Goal: Contribute content: Contribute content

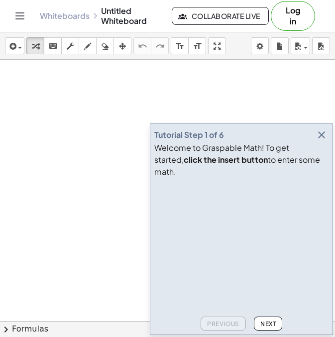
drag, startPoint x: 67, startPoint y: 93, endPoint x: 87, endPoint y: 137, distance: 48.3
click at [87, 137] on div at bounding box center [167, 321] width 335 height 522
click at [109, 76] on div at bounding box center [167, 321] width 335 height 522
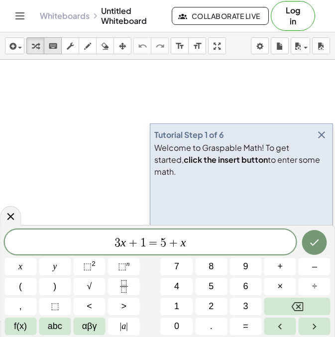
click at [58, 50] on div "keyboard" at bounding box center [52, 46] width 13 height 12
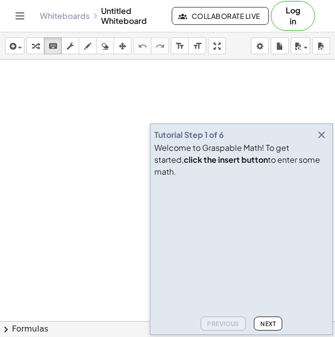
click at [266, 322] on span "Next" at bounding box center [267, 323] width 15 height 7
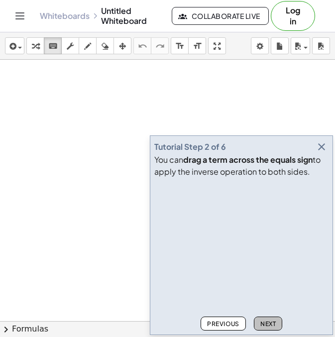
click at [266, 322] on span "Next" at bounding box center [267, 323] width 15 height 7
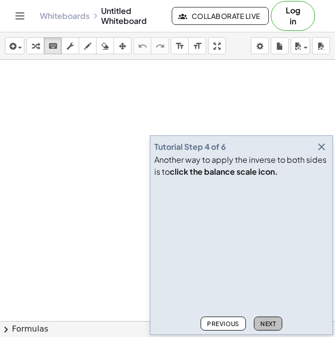
click at [266, 322] on span "Next" at bounding box center [267, 323] width 15 height 7
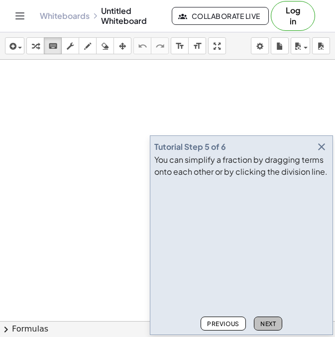
click at [266, 321] on span "Next" at bounding box center [267, 323] width 15 height 7
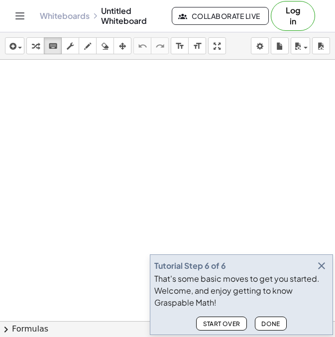
click at [270, 321] on span "Done" at bounding box center [270, 323] width 19 height 7
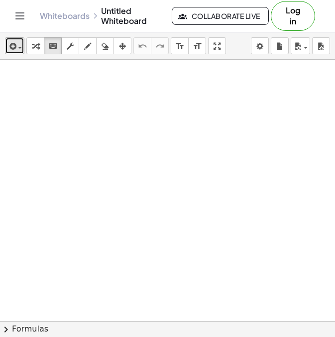
click at [16, 44] on span "button" at bounding box center [17, 47] width 2 height 7
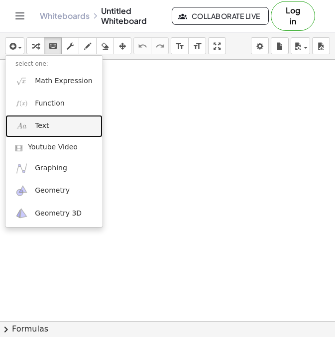
click at [45, 125] on span "Text" at bounding box center [42, 126] width 14 height 10
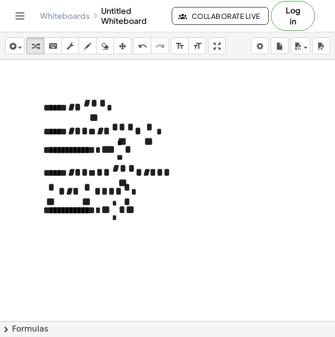
drag, startPoint x: 181, startPoint y: 231, endPoint x: 216, endPoint y: 272, distance: 54.0
click at [216, 272] on div "**********" at bounding box center [167, 321] width 335 height 522
click at [207, 265] on div at bounding box center [167, 321] width 335 height 522
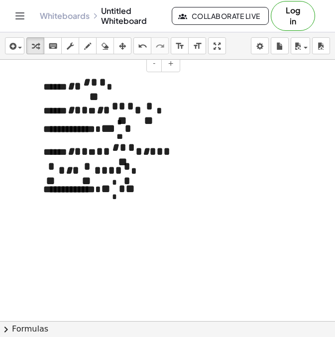
click at [111, 122] on span "*" at bounding box center [108, 128] width 14 height 12
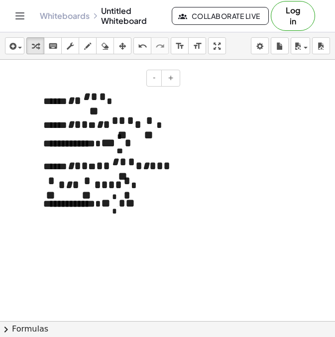
scroll to position [0, 0]
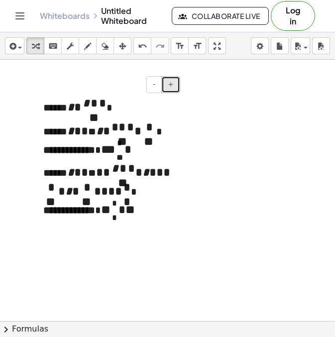
click at [171, 85] on span "+" at bounding box center [171, 84] width 6 height 8
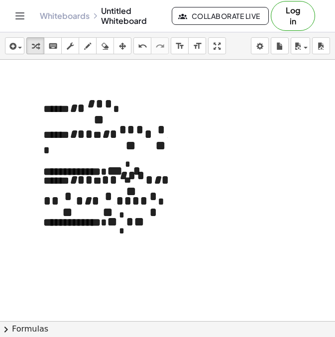
click at [188, 88] on div at bounding box center [167, 321] width 335 height 522
click at [156, 96] on p "**********" at bounding box center [107, 106] width 129 height 21
click at [169, 82] on button "+" at bounding box center [170, 84] width 19 height 17
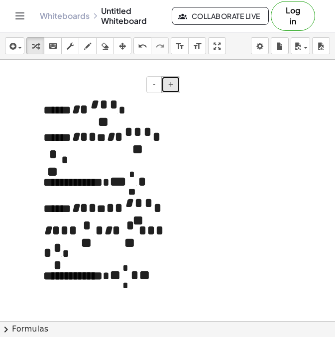
click at [169, 82] on button "+" at bounding box center [170, 84] width 19 height 17
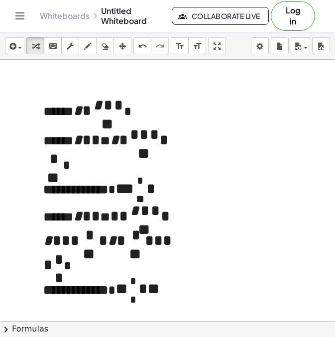
scroll to position [39, 0]
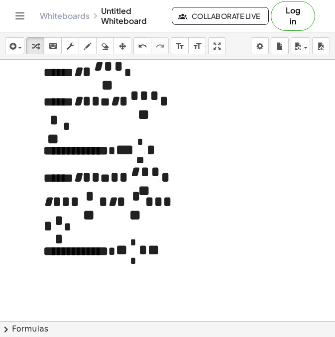
click at [134, 145] on span "*" at bounding box center [134, 149] width 0 height 16
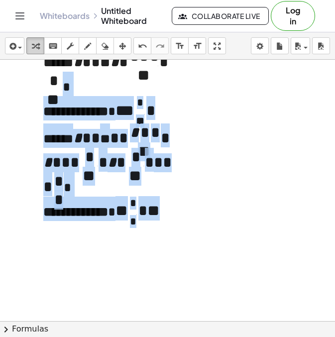
scroll to position [0, 0]
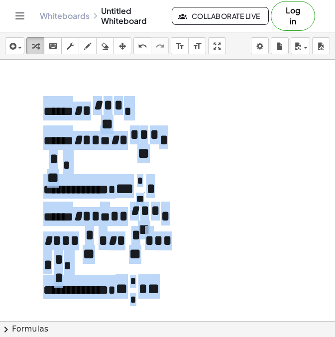
drag, startPoint x: 85, startPoint y: 246, endPoint x: 43, endPoint y: 47, distance: 203.6
click at [43, 47] on div "**********" at bounding box center [167, 184] width 335 height 304
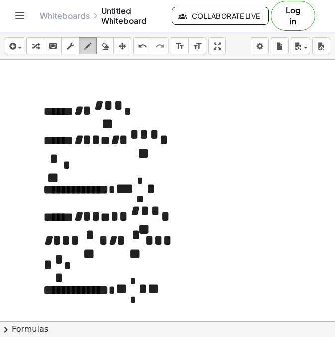
click at [90, 48] on icon "button" at bounding box center [87, 46] width 7 height 12
click at [51, 108] on div at bounding box center [167, 321] width 335 height 522
click at [60, 122] on div at bounding box center [167, 321] width 335 height 522
click at [88, 44] on icon "button" at bounding box center [87, 46] width 7 height 12
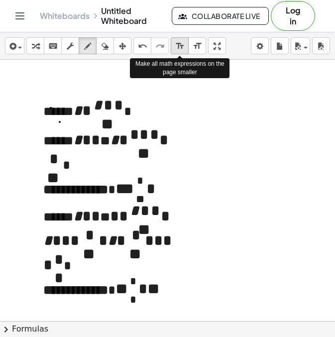
click at [187, 48] on button "format_size smaller" at bounding box center [180, 45] width 18 height 17
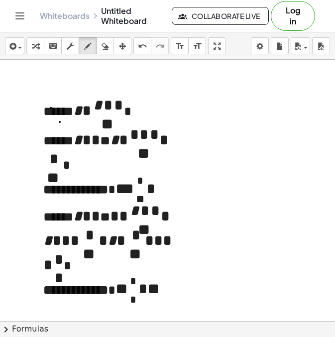
click at [71, 167] on div at bounding box center [167, 321] width 335 height 522
click at [136, 42] on div "undo" at bounding box center [142, 46] width 13 height 12
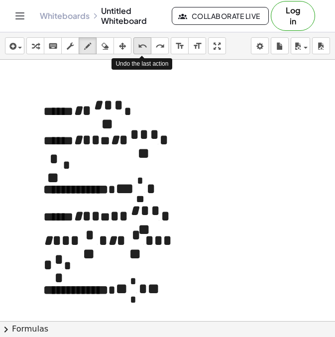
click at [136, 42] on div "undo" at bounding box center [142, 46] width 13 height 12
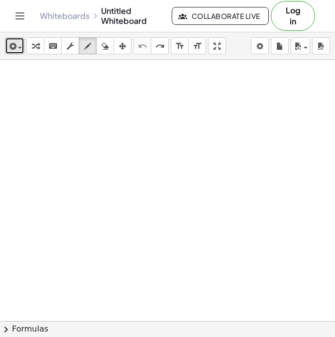
click at [20, 45] on div "button" at bounding box center [14, 46] width 14 height 12
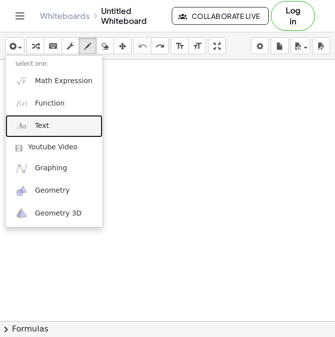
click at [71, 125] on link "Text" at bounding box center [53, 126] width 97 height 22
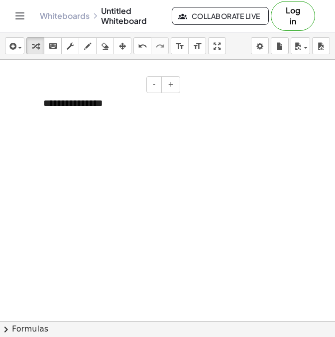
paste div
click at [116, 117] on div "**********" at bounding box center [107, 105] width 149 height 39
click at [117, 116] on div "**********" at bounding box center [107, 105] width 149 height 39
drag, startPoint x: 114, startPoint y: 116, endPoint x: 46, endPoint y: 62, distance: 87.4
click at [46, 62] on div "**********" at bounding box center [167, 321] width 335 height 522
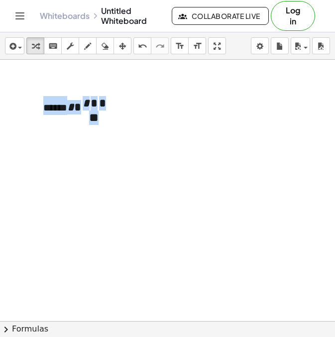
click at [96, 163] on div at bounding box center [167, 321] width 335 height 522
click at [68, 100] on div "**********" at bounding box center [107, 105] width 149 height 39
click at [124, 119] on div "**********" at bounding box center [107, 105] width 149 height 39
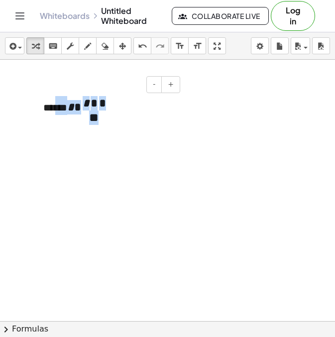
drag, startPoint x: 124, startPoint y: 120, endPoint x: 24, endPoint y: 82, distance: 106.5
click at [24, 82] on div "**********" at bounding box center [167, 321] width 335 height 522
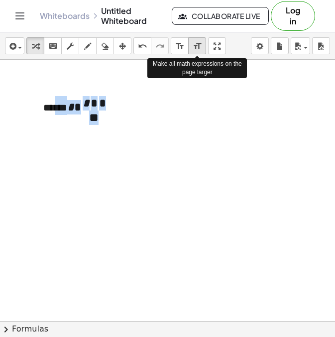
click at [188, 48] on button "format_size larger" at bounding box center [197, 45] width 18 height 17
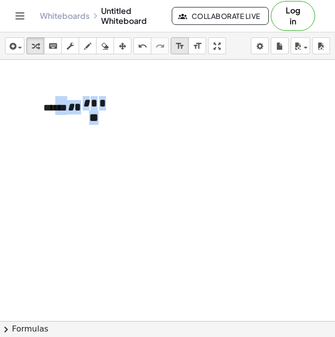
click at [179, 47] on icon "format_size" at bounding box center [179, 46] width 9 height 12
click at [174, 46] on div "format_size" at bounding box center [179, 46] width 13 height 12
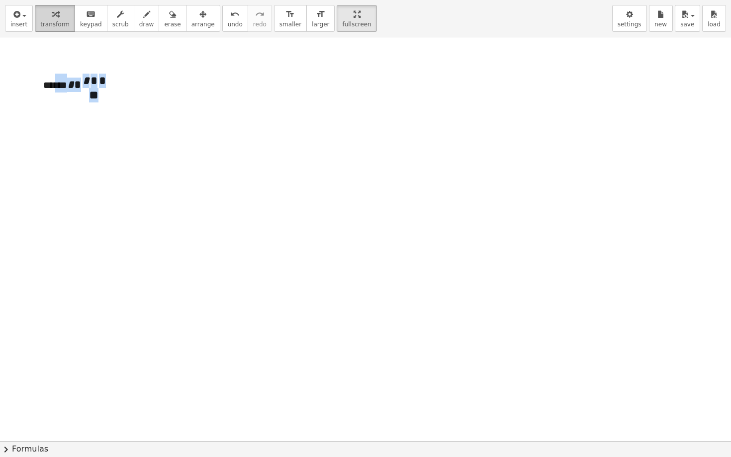
click at [59, 21] on span "transform" at bounding box center [54, 24] width 29 height 7
click at [94, 81] on span "*" at bounding box center [93, 81] width 9 height 14
click at [105, 86] on span "*" at bounding box center [102, 81] width 6 height 14
click at [169, 67] on button "+" at bounding box center [170, 62] width 19 height 17
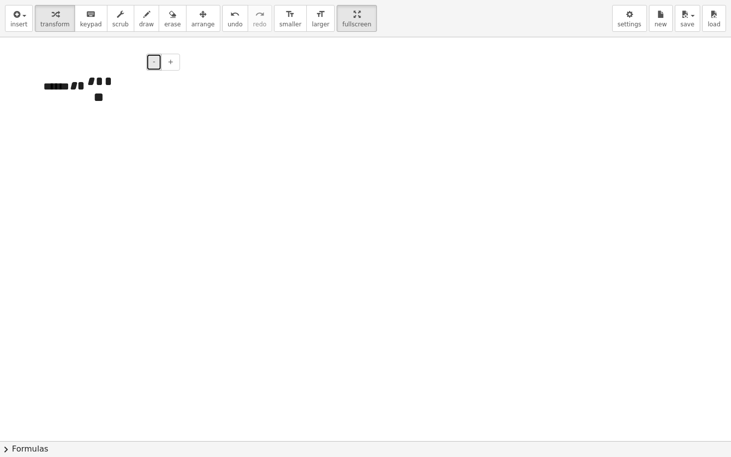
click at [155, 64] on span "-" at bounding box center [154, 62] width 2 height 8
click at [178, 58] on button "+" at bounding box center [170, 62] width 19 height 17
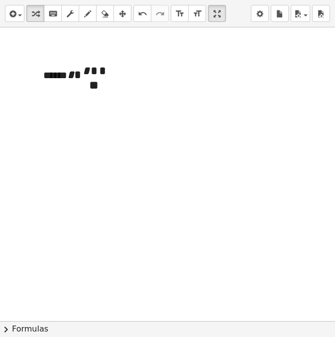
click at [82, 148] on div at bounding box center [167, 320] width 335 height 587
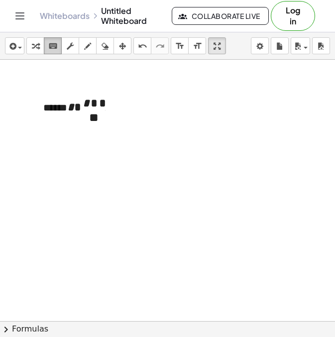
click at [58, 47] on div "keyboard" at bounding box center [52, 46] width 13 height 12
click at [15, 46] on icon "button" at bounding box center [11, 46] width 9 height 12
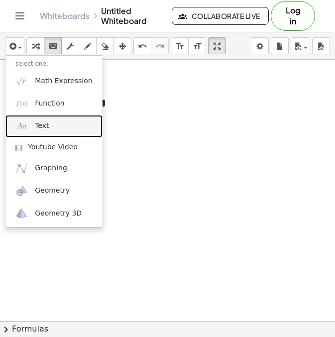
click at [42, 123] on span "Text" at bounding box center [42, 126] width 14 height 10
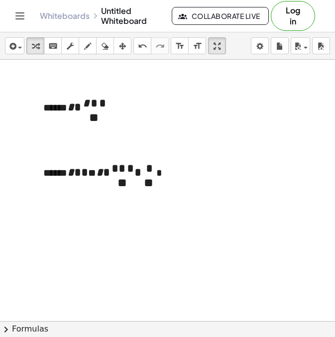
click at [104, 222] on div at bounding box center [167, 321] width 335 height 522
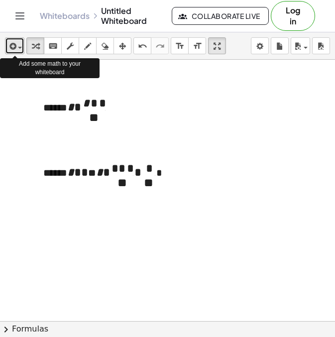
click at [19, 52] on button "insert" at bounding box center [14, 45] width 19 height 17
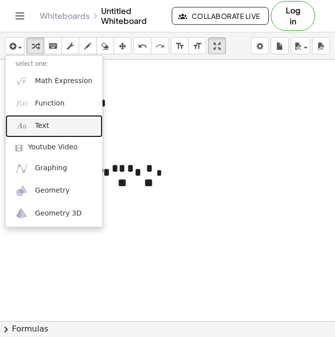
click at [40, 124] on span "Text" at bounding box center [42, 126] width 14 height 10
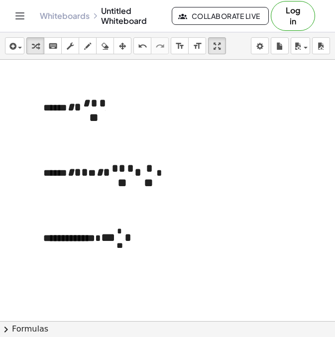
click at [135, 271] on div at bounding box center [167, 321] width 335 height 522
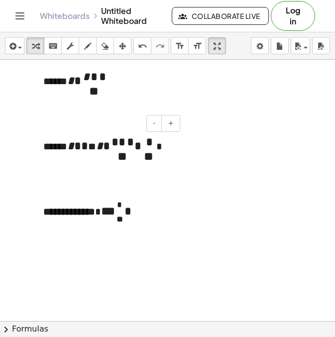
scroll to position [25, 0]
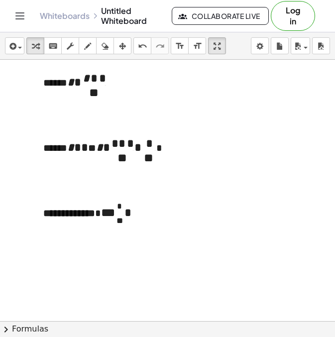
click at [131, 250] on div at bounding box center [167, 296] width 335 height 522
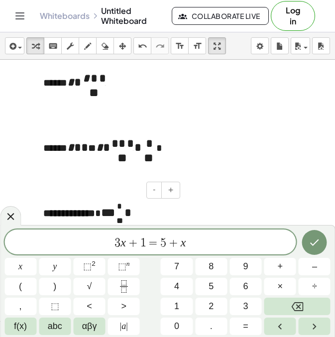
click at [173, 208] on div "**********" at bounding box center [107, 210] width 149 height 38
click at [201, 188] on div at bounding box center [167, 296] width 335 height 522
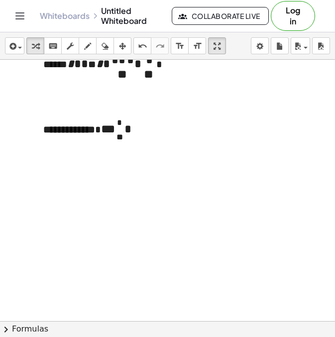
scroll to position [120, 0]
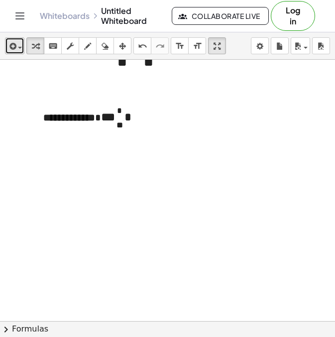
click at [16, 46] on icon "button" at bounding box center [11, 46] width 9 height 12
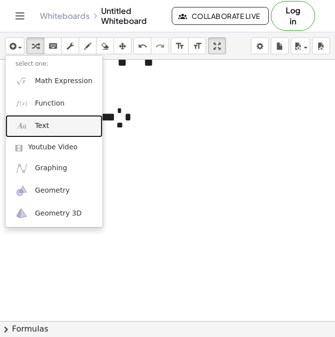
click at [55, 126] on link "Text" at bounding box center [53, 126] width 97 height 22
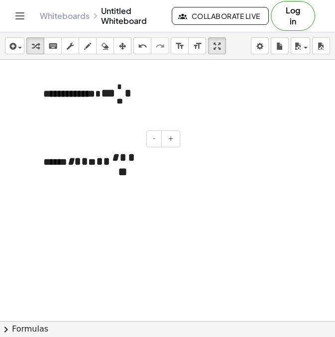
scroll to position [146, 0]
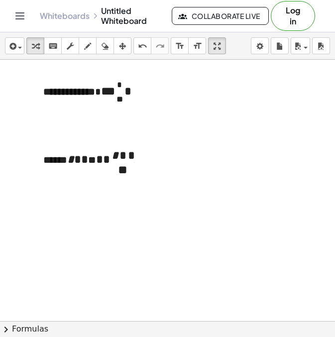
click at [114, 209] on div at bounding box center [167, 174] width 335 height 522
click at [76, 201] on div at bounding box center [167, 174] width 335 height 522
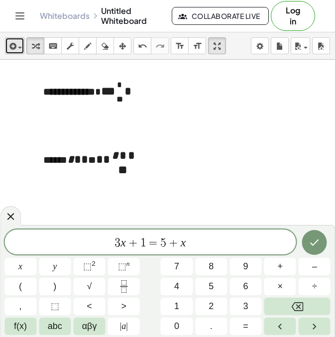
click at [18, 49] on div "button" at bounding box center [14, 46] width 14 height 12
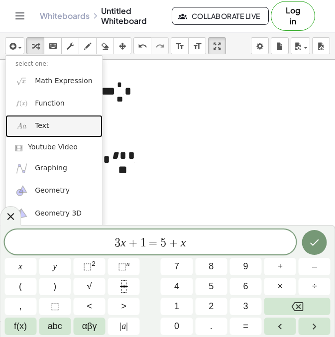
click at [57, 121] on link "Text" at bounding box center [53, 126] width 97 height 22
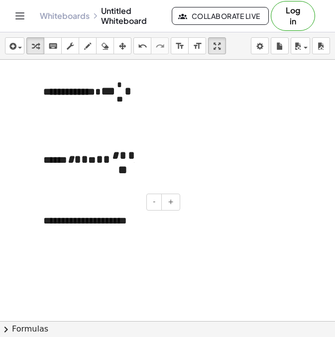
click at [63, 223] on span "*" at bounding box center [61, 220] width 4 height 10
click at [103, 223] on span "**" at bounding box center [99, 220] width 8 height 10
drag, startPoint x: 173, startPoint y: 224, endPoint x: 32, endPoint y: 215, distance: 141.0
click at [34, 216] on div "- + * * * * ** ** * * * * ** ** * * * * * * *" at bounding box center [107, 220] width 149 height 34
click at [75, 225] on span "**" at bounding box center [69, 220] width 12 height 10
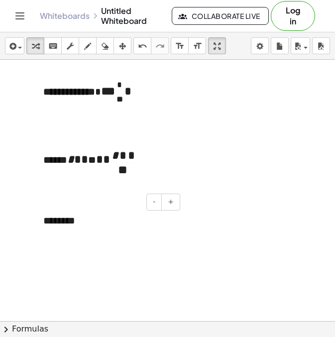
click at [74, 225] on span "**" at bounding box center [69, 220] width 12 height 10
click at [72, 222] on span "**" at bounding box center [69, 220] width 12 height 10
click at [101, 279] on div at bounding box center [167, 174] width 335 height 522
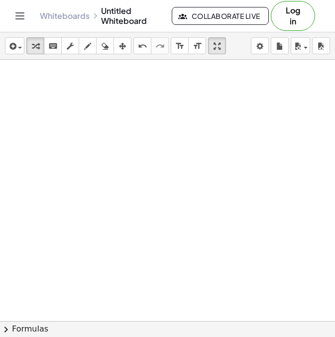
scroll to position [282, 0]
click at [96, 110] on div at bounding box center [167, 168] width 335 height 783
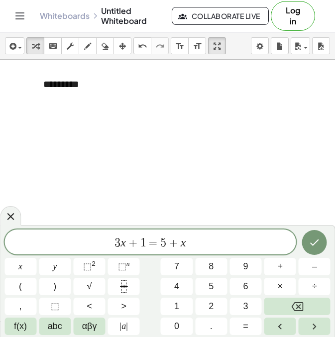
click at [33, 128] on div at bounding box center [167, 168] width 335 height 783
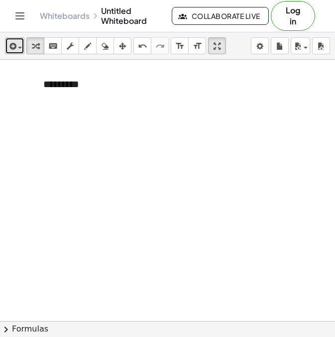
click at [17, 45] on span "button" at bounding box center [17, 47] width 2 height 7
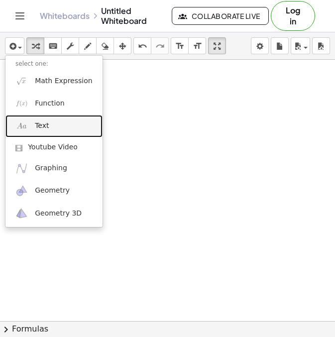
click at [53, 129] on link "Text" at bounding box center [53, 126] width 97 height 22
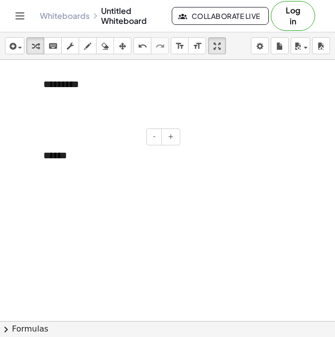
drag, startPoint x: 87, startPoint y: 162, endPoint x: 78, endPoint y: 158, distance: 9.8
click at [78, 158] on div "******" at bounding box center [107, 155] width 149 height 34
drag, startPoint x: 78, startPoint y: 158, endPoint x: 32, endPoint y: 132, distance: 52.3
click at [33, 138] on div "- + ******" at bounding box center [107, 155] width 149 height 34
click at [158, 142] on button "-" at bounding box center [153, 136] width 15 height 17
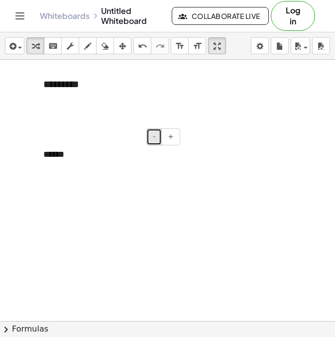
click at [158, 142] on button "-" at bounding box center [153, 136] width 15 height 17
click at [174, 138] on button "+" at bounding box center [170, 136] width 19 height 17
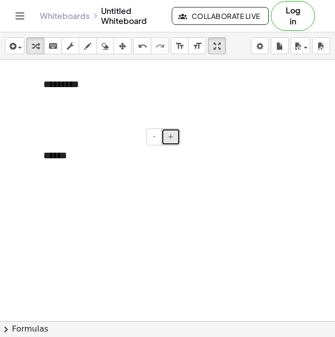
click at [174, 138] on button "+" at bounding box center [170, 136] width 19 height 17
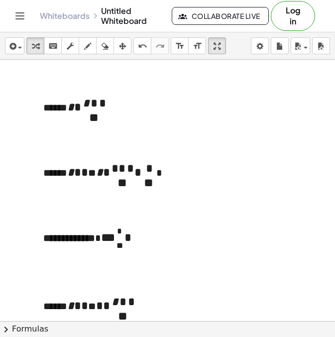
scroll to position [400, 0]
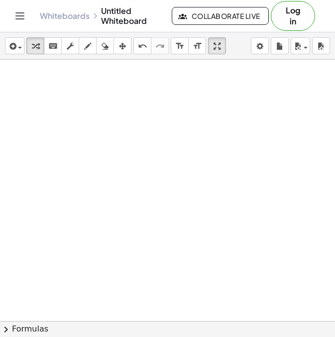
click at [37, 123] on div at bounding box center [167, 51] width 335 height 783
click at [77, 129] on div at bounding box center [167, 111] width 335 height 783
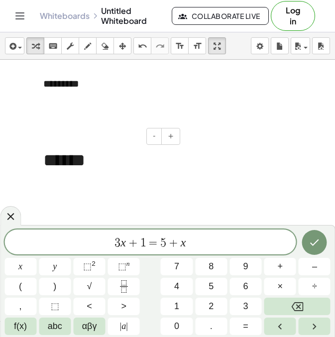
scroll to position [275, 0]
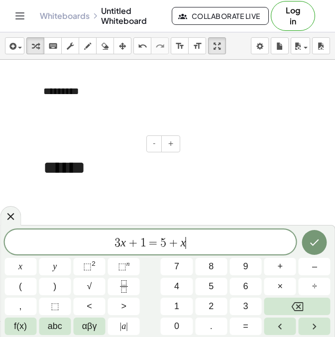
click at [56, 154] on div "* * * ** *" at bounding box center [107, 167] width 149 height 45
click at [143, 155] on div "* * * ** *" at bounding box center [107, 167] width 149 height 45
click at [157, 139] on button "-" at bounding box center [153, 143] width 15 height 17
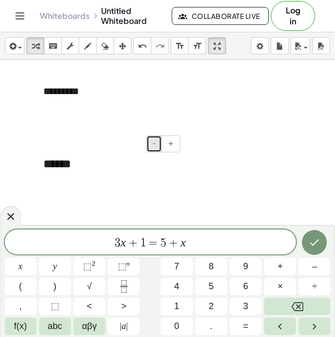
click at [157, 139] on button "-" at bounding box center [153, 143] width 15 height 17
click at [71, 170] on div "* * * ** *" at bounding box center [107, 162] width 149 height 34
drag, startPoint x: 74, startPoint y: 144, endPoint x: 72, endPoint y: 119, distance: 24.9
click at [72, 119] on div "**********" at bounding box center [167, 175] width 335 height 783
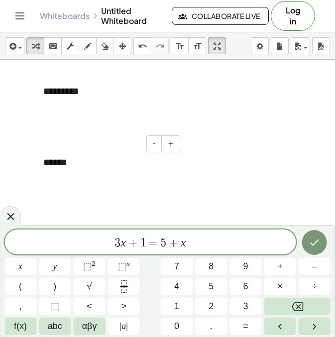
click at [67, 171] on div "* * * ** *" at bounding box center [107, 162] width 149 height 34
drag, startPoint x: 76, startPoint y: 179, endPoint x: 101, endPoint y: 89, distance: 93.5
click at [101, 89] on div "**********" at bounding box center [167, 175] width 335 height 783
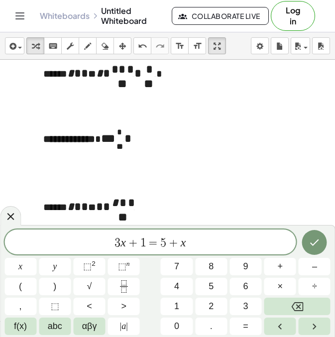
scroll to position [305, 0]
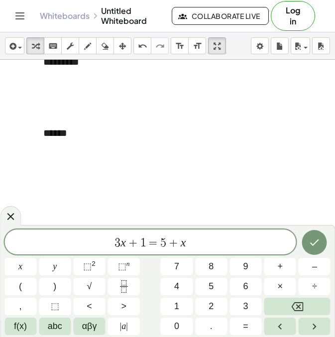
click at [69, 159] on div at bounding box center [167, 146] width 335 height 783
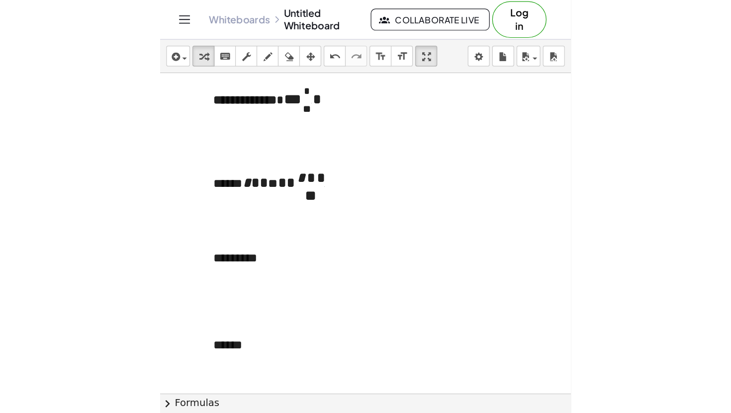
scroll to position [0, 0]
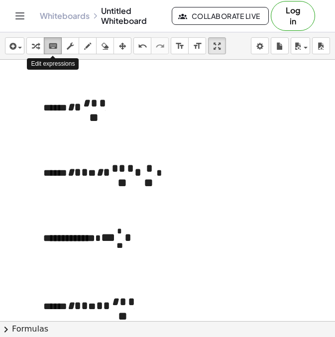
click at [59, 48] on div "keyboard" at bounding box center [52, 46] width 13 height 12
click at [56, 45] on icon "keyboard" at bounding box center [52, 46] width 9 height 12
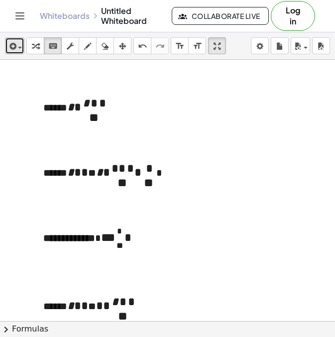
click at [13, 46] on icon "button" at bounding box center [11, 46] width 9 height 12
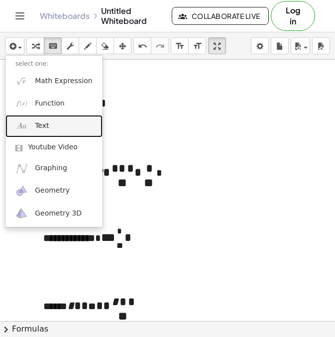
click at [52, 124] on link "Text" at bounding box center [53, 126] width 97 height 22
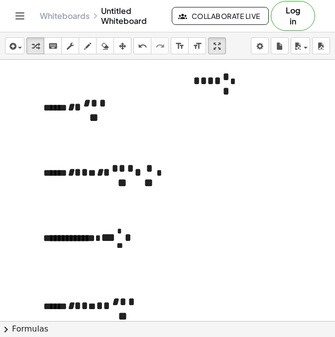
click at [18, 45] on div "button" at bounding box center [14, 46] width 14 height 12
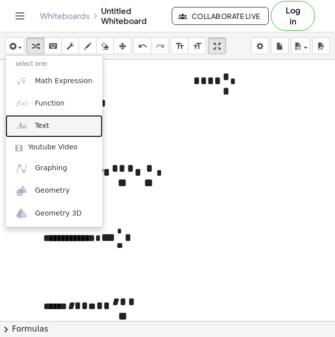
click at [48, 126] on span "Text" at bounding box center [42, 126] width 14 height 10
